Goal: Check status: Check status

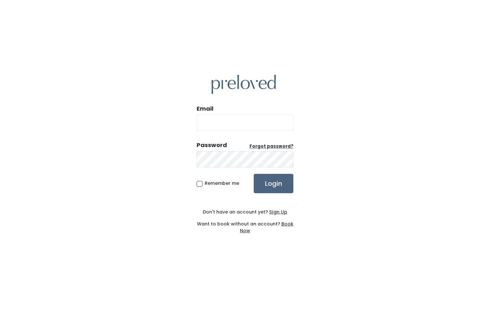
type input "[EMAIL_ADDRESS][DOMAIN_NAME]"
click at [283, 187] on input "Login" at bounding box center [274, 183] width 40 height 19
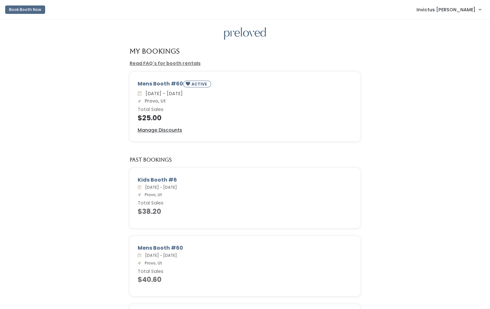
click at [77, 91] on div "Mens Booth #60 ACTIVE Sat. Aug 30 - Fri. Sep 5 Provo, Ut Total Sales $25.00 Man…" at bounding box center [244, 110] width 477 height 77
